Goal: Task Accomplishment & Management: Manage account settings

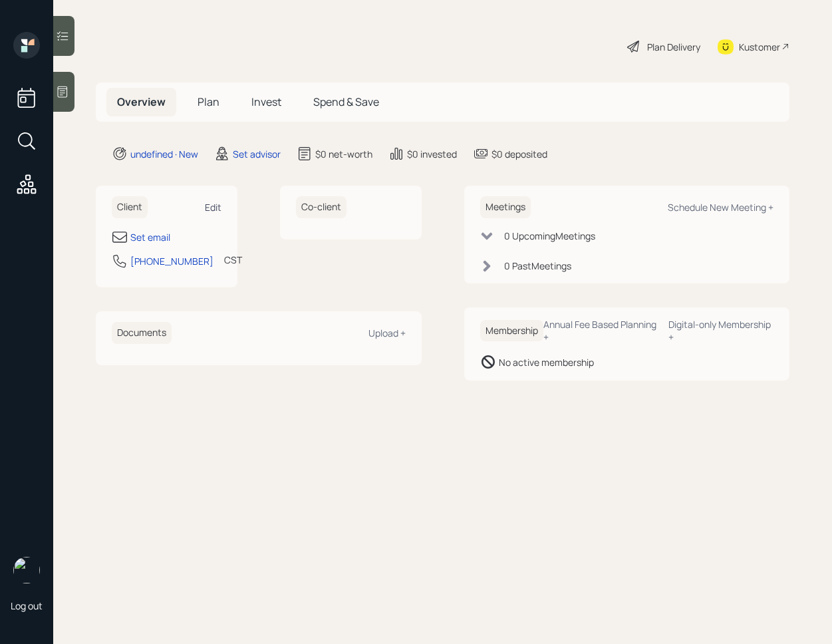
click at [207, 203] on div "Edit" at bounding box center [213, 207] width 17 height 13
select select "America/[GEOGRAPHIC_DATA]"
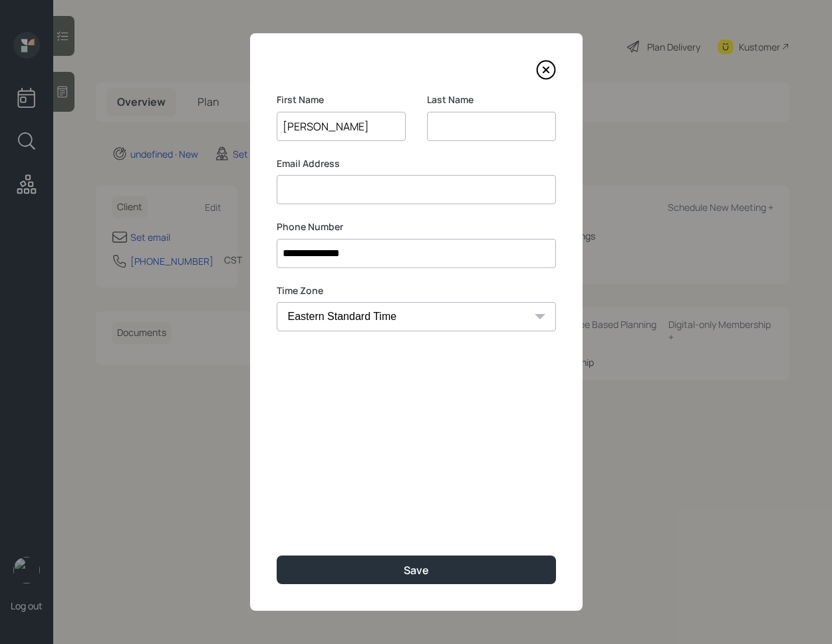
type input "[PERSON_NAME]"
type input "N"
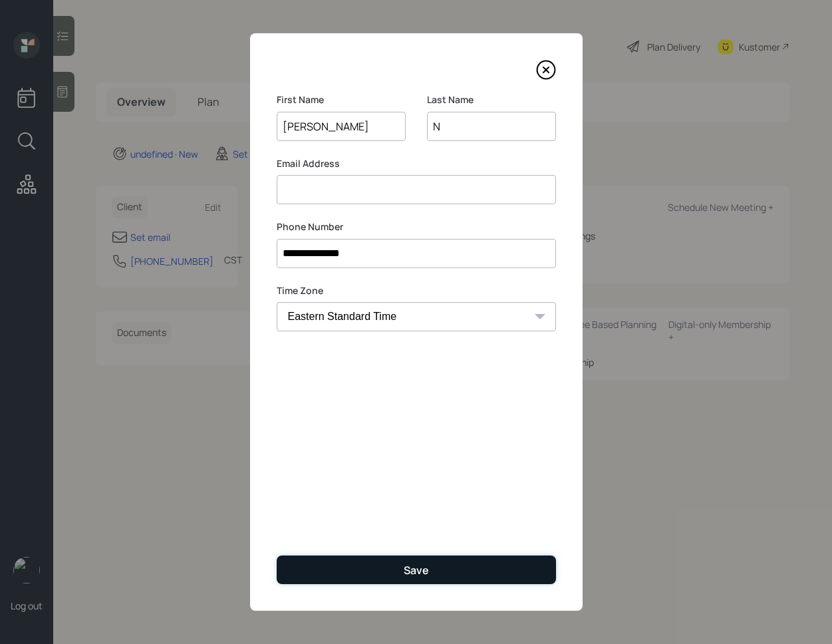
click at [376, 574] on button "Save" at bounding box center [416, 569] width 279 height 29
